Goal: Information Seeking & Learning: Understand process/instructions

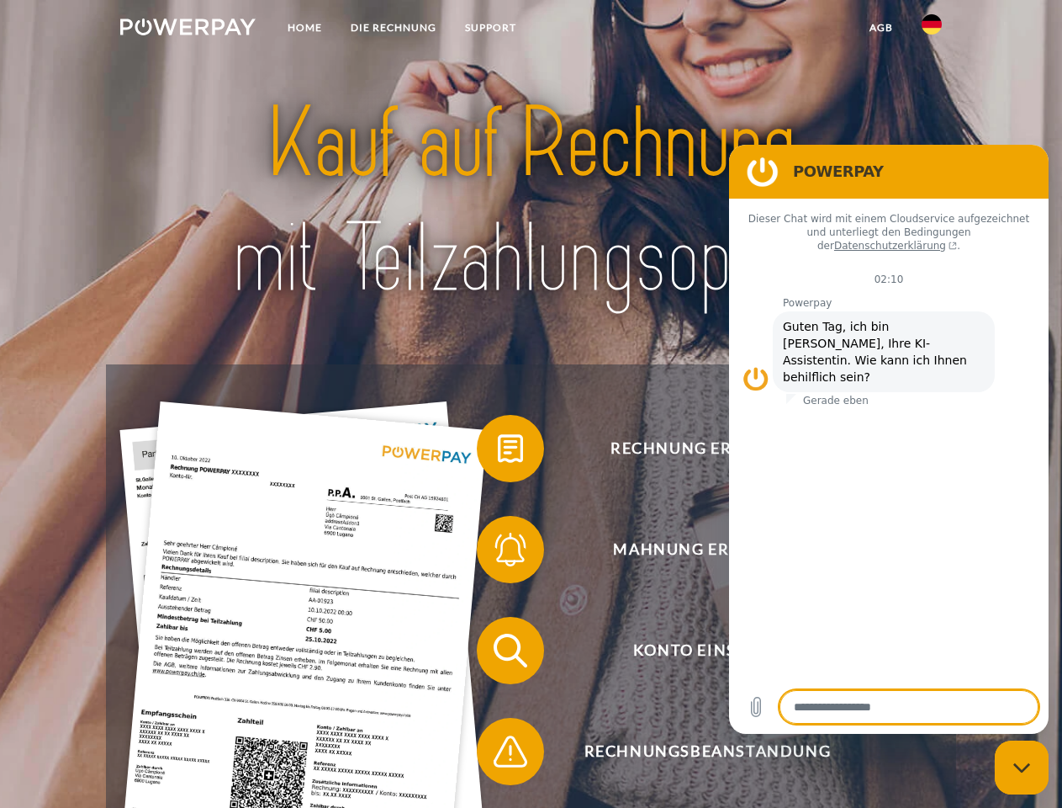
click at [188, 29] on img at bounding box center [187, 27] width 135 height 17
click at [932, 29] on img at bounding box center [932, 24] width 20 height 20
click at [881, 28] on link "agb" at bounding box center [881, 28] width 52 height 30
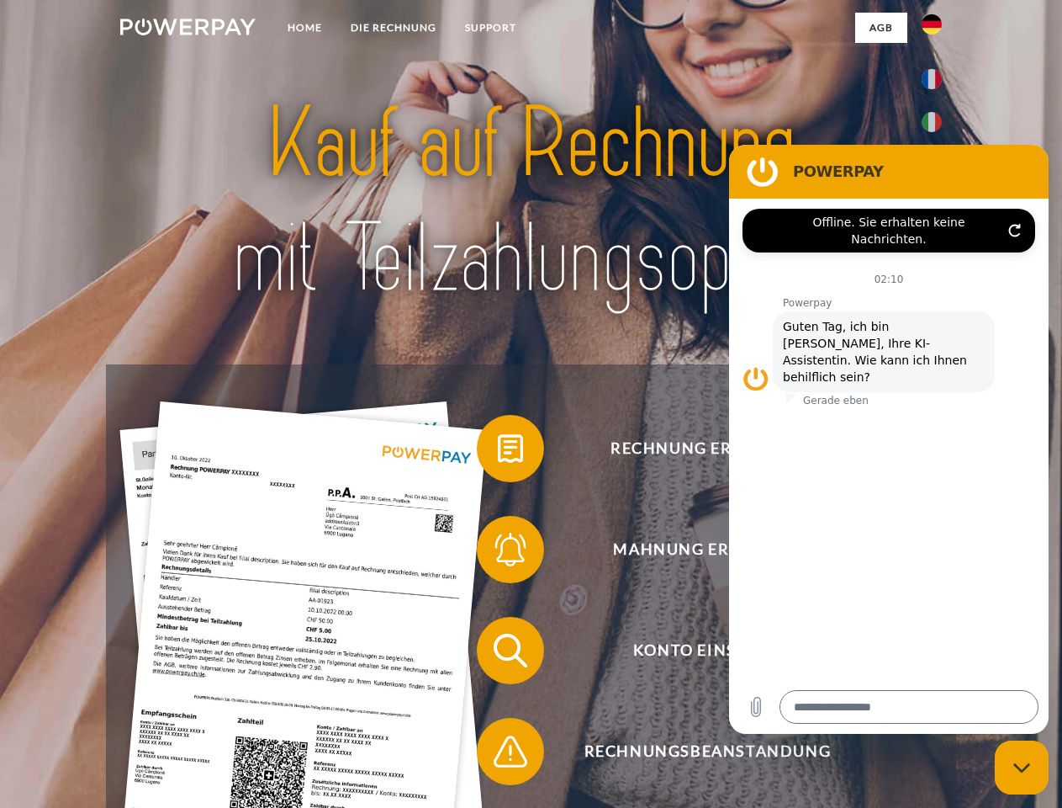
click at [498, 452] on span at bounding box center [485, 448] width 84 height 84
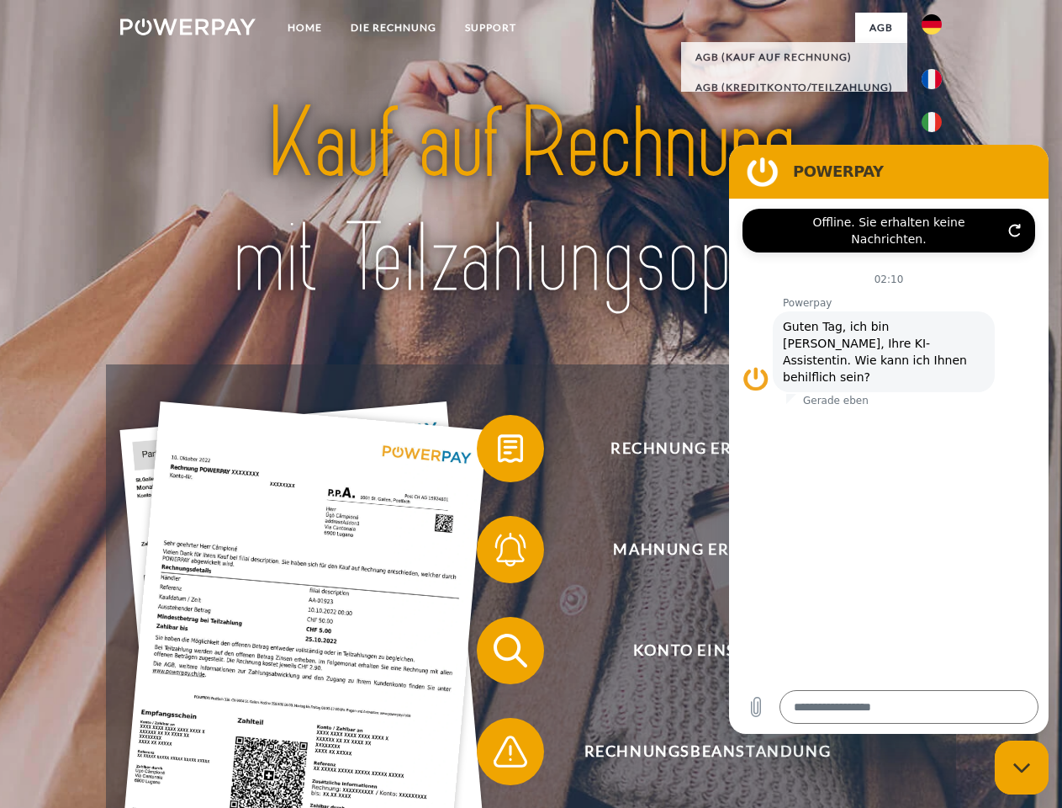
click at [498, 553] on span at bounding box center [485, 549] width 84 height 84
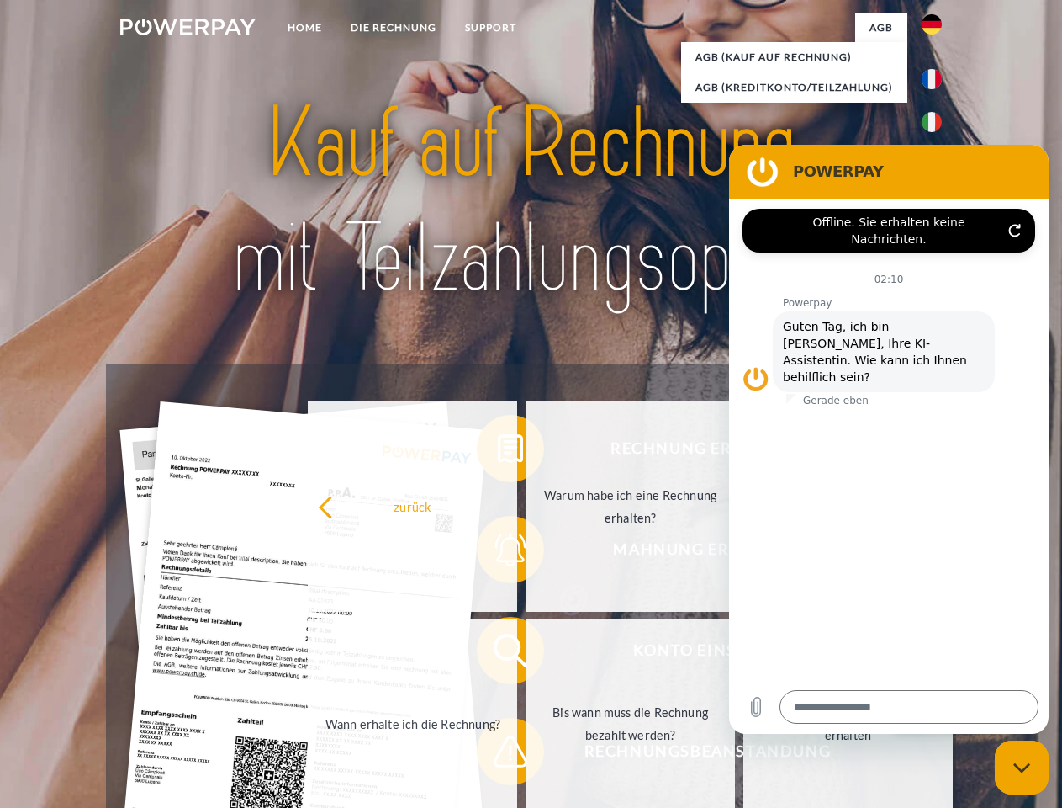
click at [526, 654] on link "Bis wann muss die Rechnung bezahlt werden?" at bounding box center [630, 723] width 209 height 210
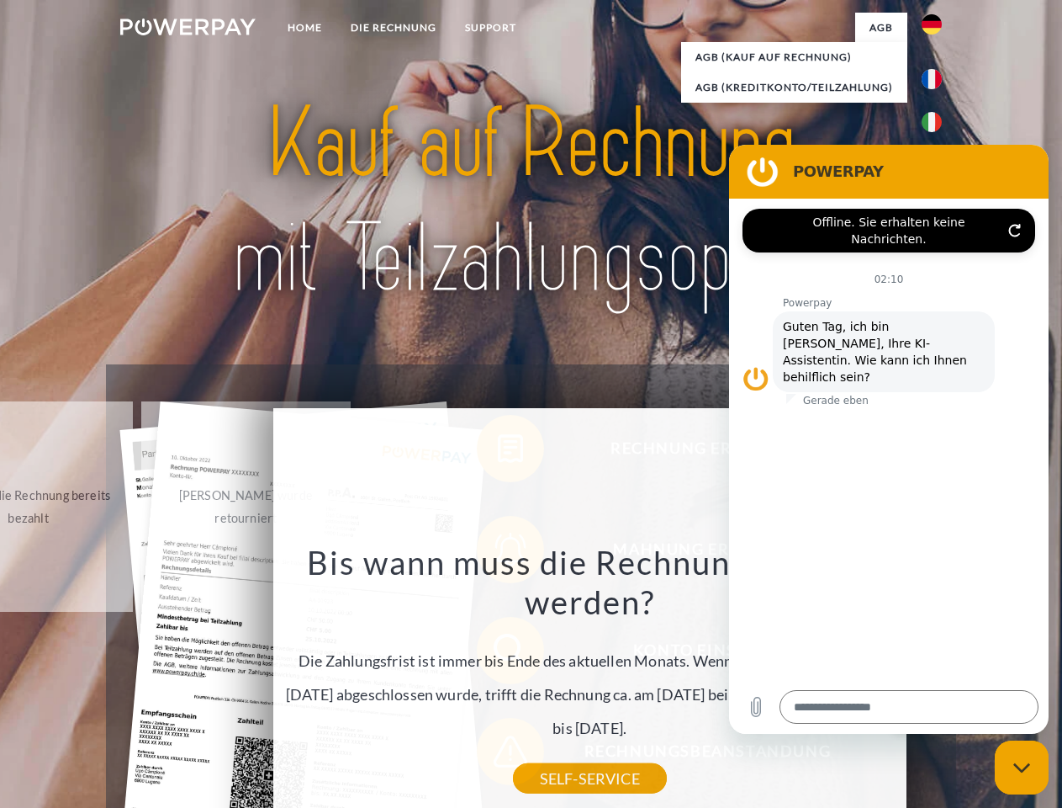
click at [1022, 767] on icon "Messaging-Fenster schließen" at bounding box center [1023, 767] width 18 height 11
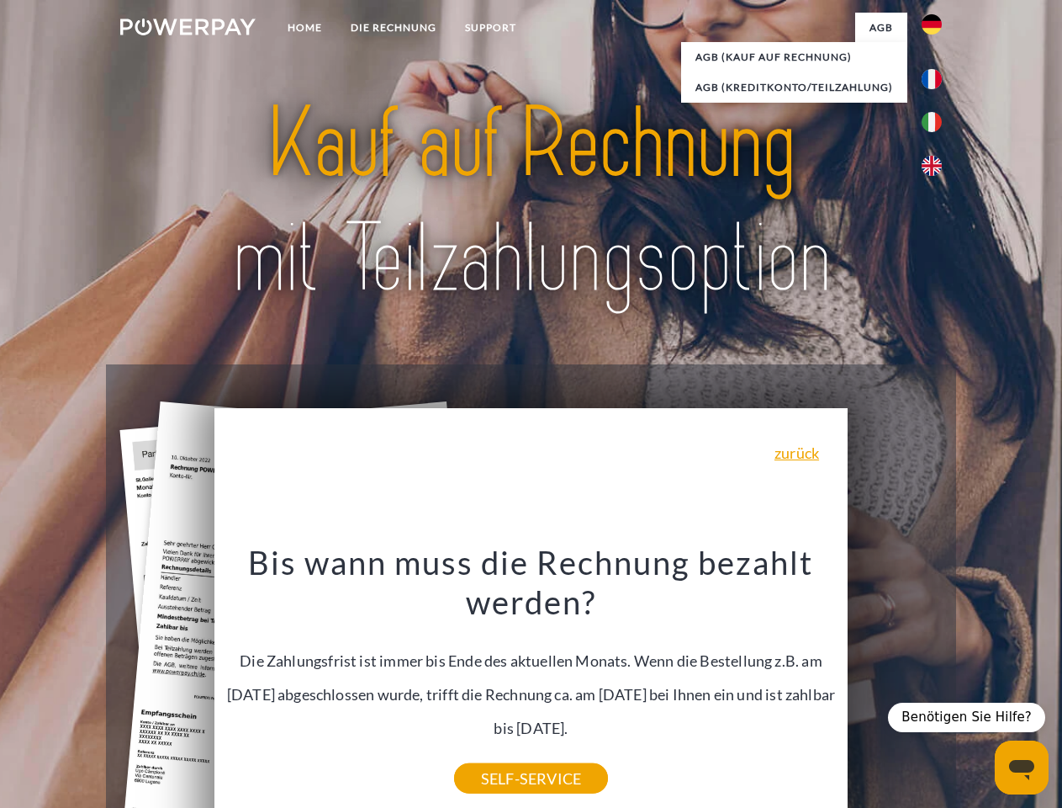
type textarea "*"
